Goal: Transaction & Acquisition: Subscribe to service/newsletter

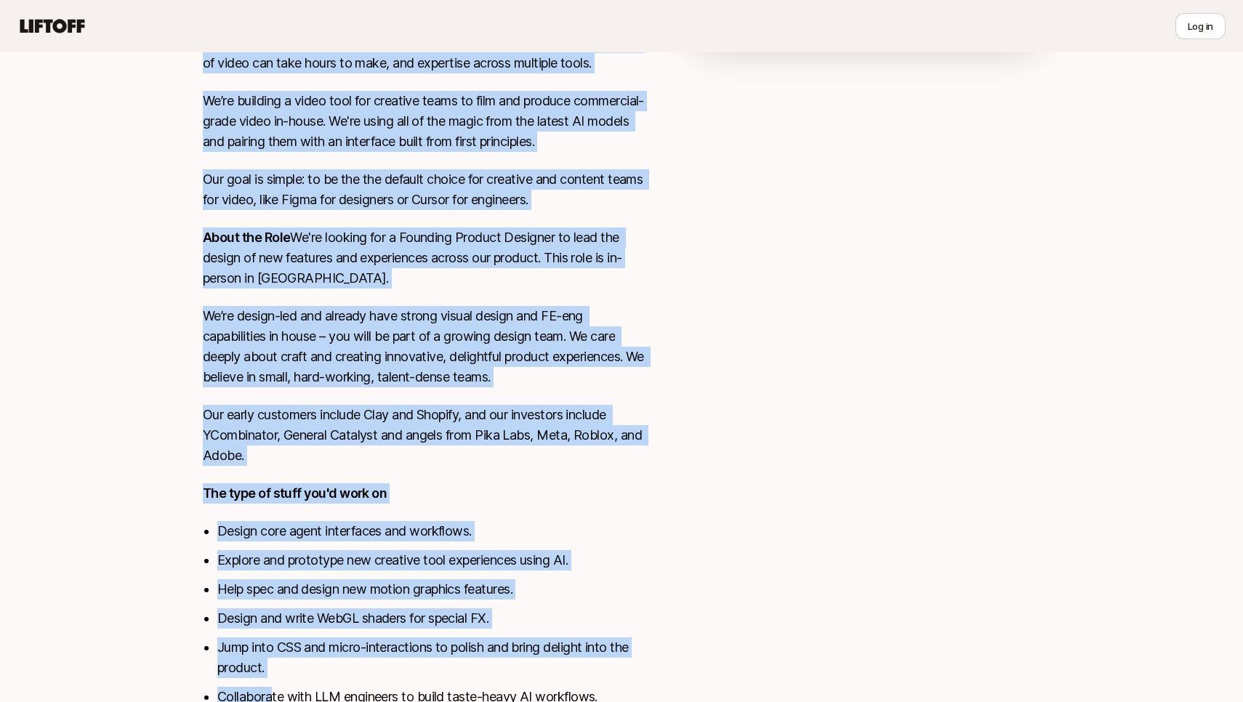
scroll to position [469, 0]
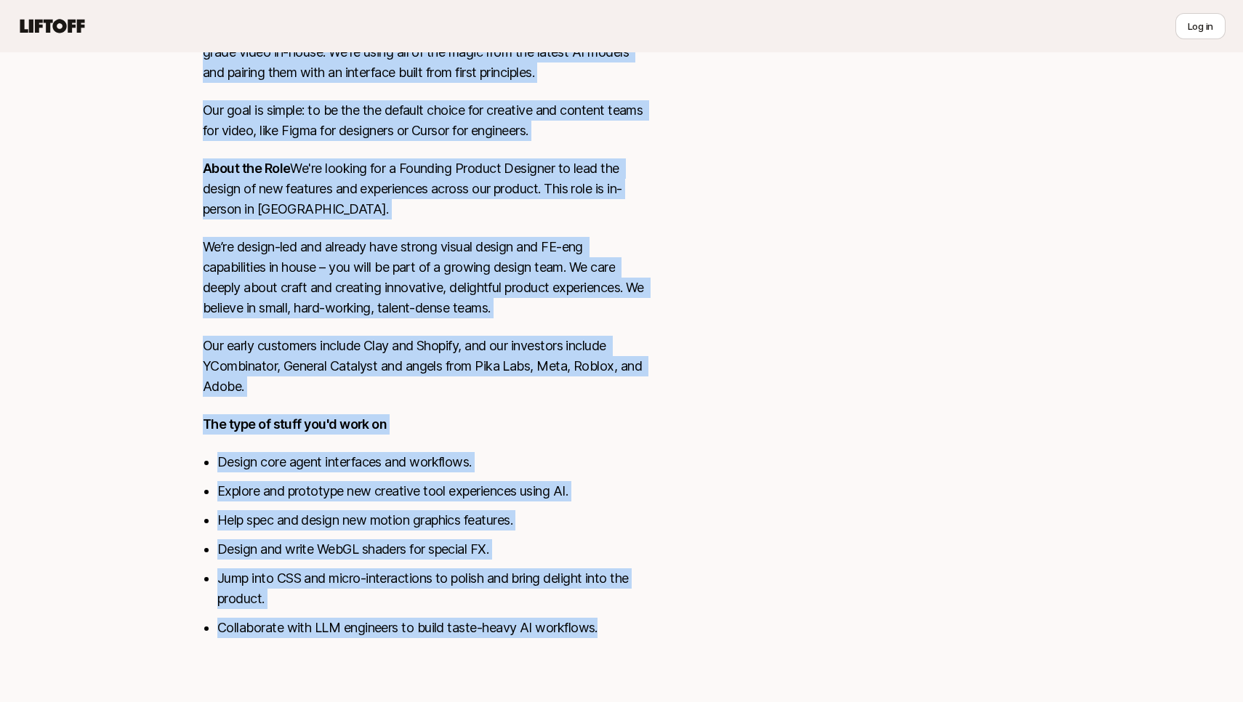
drag, startPoint x: 200, startPoint y: 435, endPoint x: 270, endPoint y: 701, distance: 275.8
click at [270, 701] on div "[PERSON_NAME] Story is looking for Founding Product Designer at Yarn $15,000 Ma…" at bounding box center [621, 160] width 1243 height 1084
copy div "Lorem ip dol sita consectetu adipis elit seddoeiu. Tem inci u labore etdolo ma …"
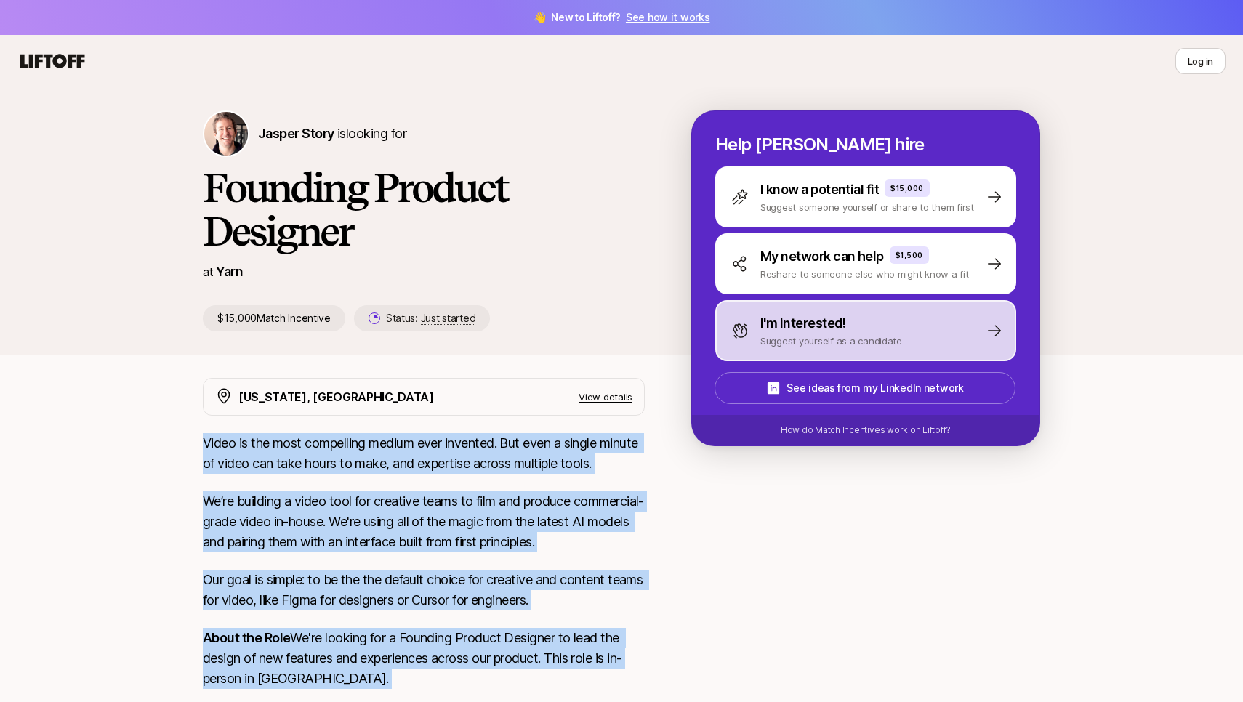
scroll to position [0, 0]
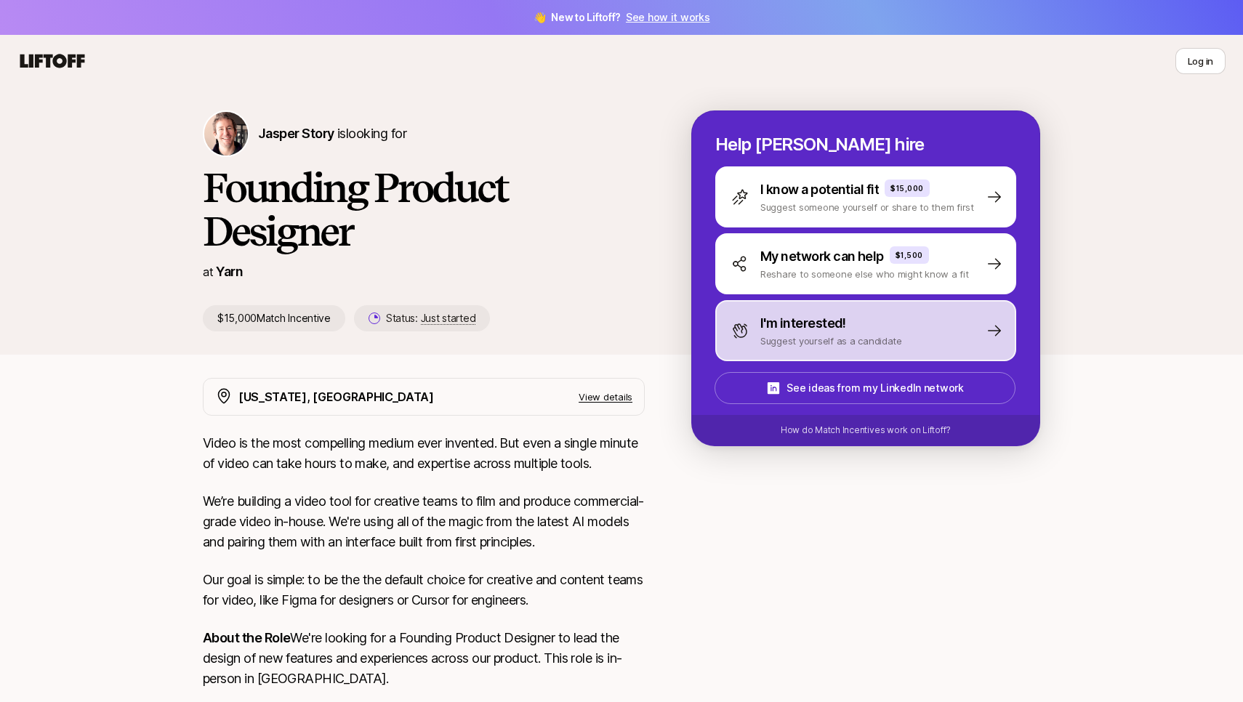
click at [820, 321] on p "I'm interested!" at bounding box center [803, 323] width 86 height 20
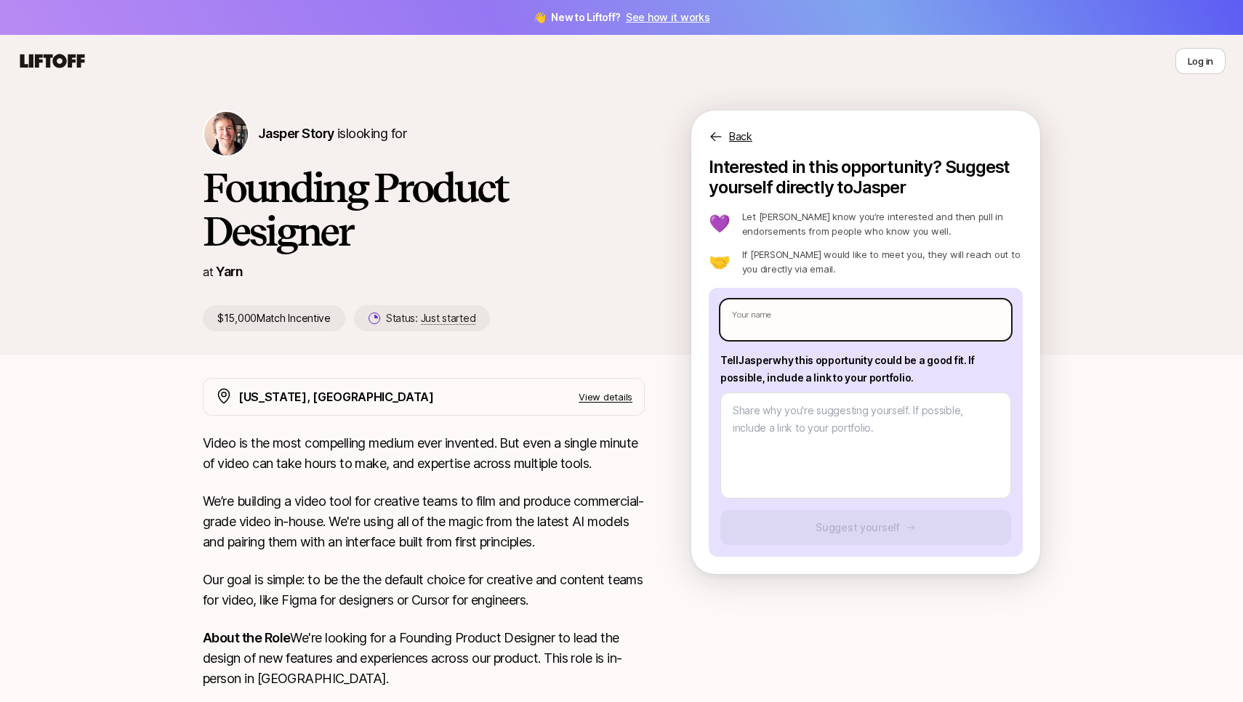
click at [821, 329] on input "text" at bounding box center [865, 319] width 291 height 41
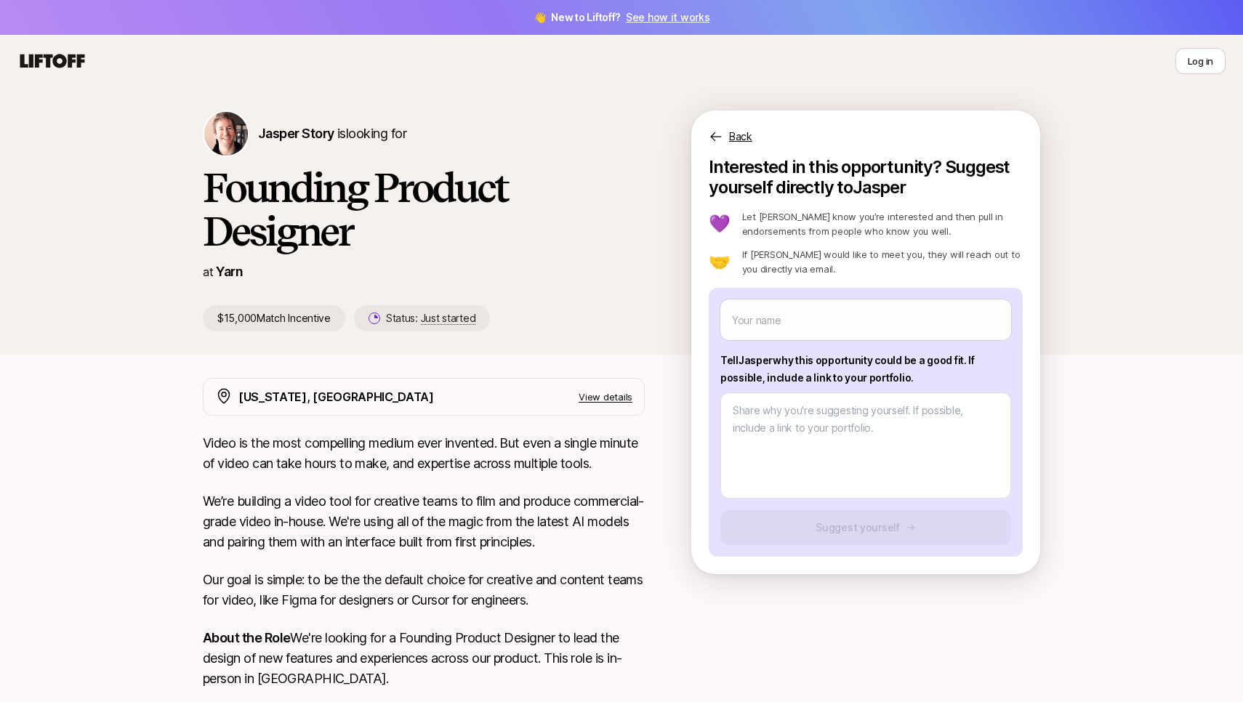
click at [1113, 171] on div "[PERSON_NAME] Story is looking for Founding Product Designer at Yarn $15,000 Ma…" at bounding box center [621, 220] width 1243 height 267
click at [1084, 135] on div "[PERSON_NAME] Story is looking for Founding Product Designer at Yarn $15,000 Ma…" at bounding box center [621, 220] width 1243 height 267
click at [467, 105] on div "[PERSON_NAME] Story is looking for Founding Product Designer at Yarn $15,000 Ma…" at bounding box center [621, 220] width 1243 height 267
click at [52, 58] on icon at bounding box center [52, 61] width 70 height 20
type textarea "x"
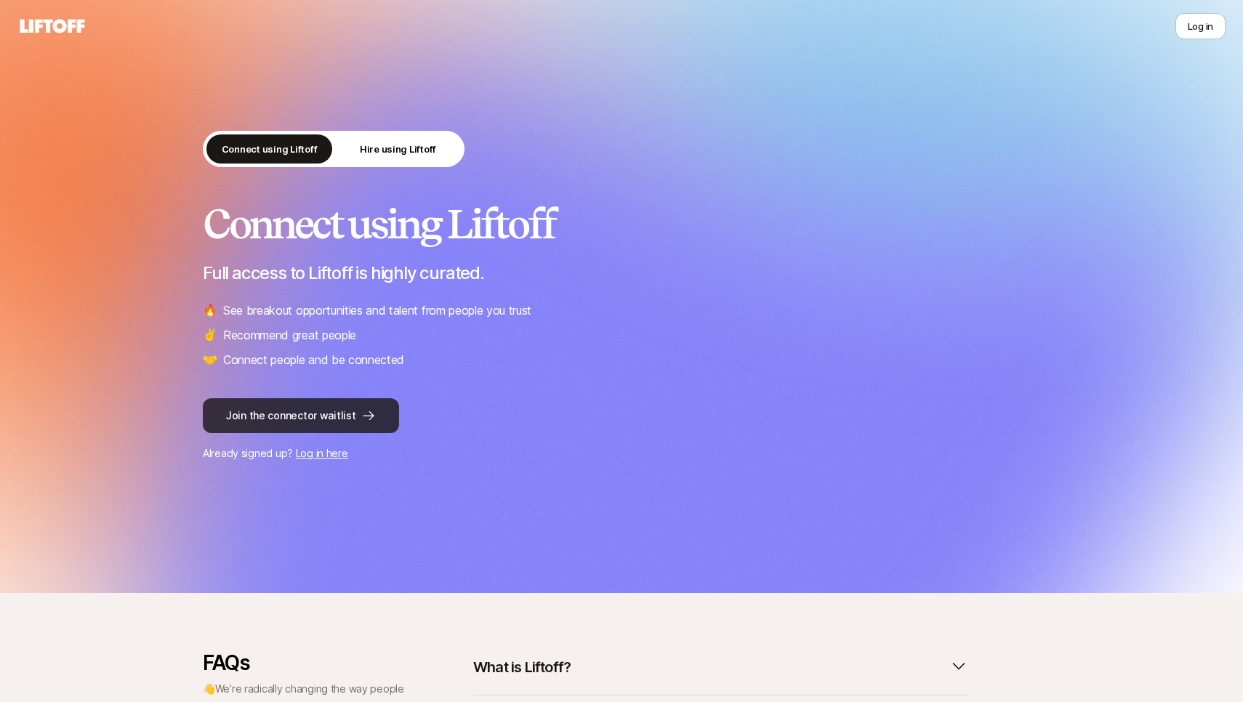
click at [332, 413] on button "Join the connector waitlist" at bounding box center [301, 415] width 196 height 35
